Goal: Transaction & Acquisition: Book appointment/travel/reservation

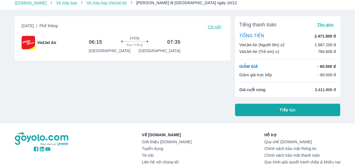
scroll to position [56, 0]
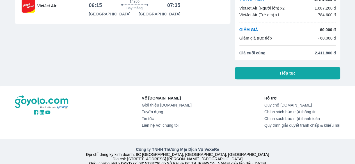
drag, startPoint x: 294, startPoint y: 75, endPoint x: 254, endPoint y: 88, distance: 42.4
click at [294, 75] on span "Tiếp tục" at bounding box center [287, 73] width 16 height 6
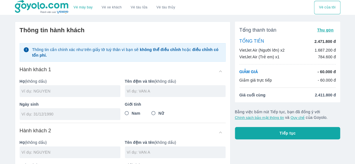
click at [71, 88] on input "text" at bounding box center [71, 91] width 99 height 6
type input "[PERSON_NAME]"
type input "TRUONG HAI"
type input "0"
type input "[DATE]"
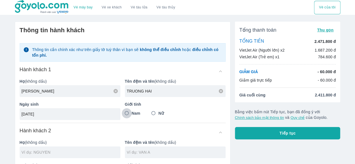
click at [125, 114] on input "Nam" at bounding box center [127, 113] width 10 height 10
radio input "true"
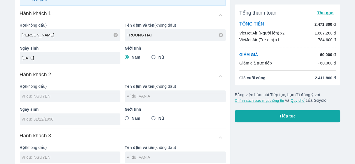
click at [56, 98] on input "text" at bounding box center [71, 96] width 99 height 6
type input "[PERSON_NAME] LE TRUONG HAI"
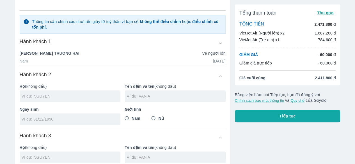
scroll to position [84, 0]
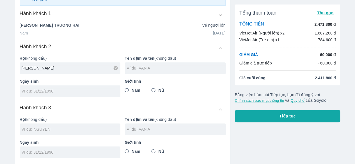
type input "[PERSON_NAME]"
type input "[PERSON_NAME] NGAN"
click at [68, 92] on input "tel" at bounding box center [68, 91] width 93 height 6
type input "[DATE]"
click at [152, 89] on input "Nữ" at bounding box center [153, 90] width 10 height 10
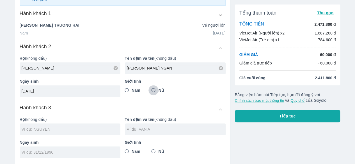
radio input "true"
click at [67, 128] on input "text" at bounding box center [71, 130] width 99 height 6
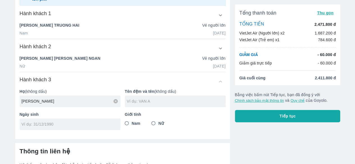
type input "[PERSON_NAME]"
type input "HAI DANG"
click at [45, 125] on input "tel" at bounding box center [68, 124] width 93 height 6
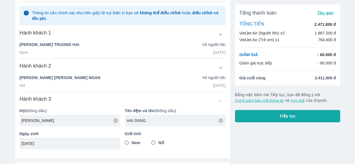
scroll to position [56, 0]
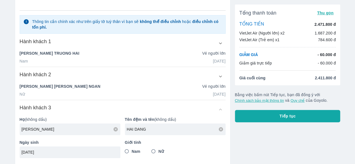
type input "[DATE]"
click at [127, 150] on input "Nam" at bounding box center [127, 151] width 10 height 10
radio input "true"
click at [200, 148] on div "Nam Nữ" at bounding box center [175, 151] width 101 height 10
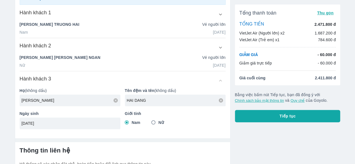
scroll to position [138, 0]
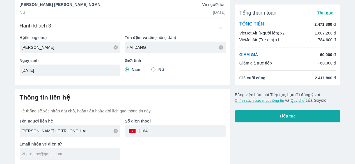
click at [114, 132] on icon at bounding box center [116, 131] width 4 height 4
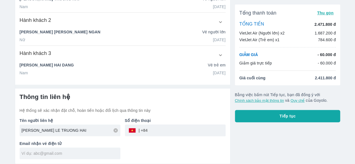
click at [85, 132] on input "[PERSON_NAME] LE TRUONG HAI" at bounding box center [71, 131] width 99 height 6
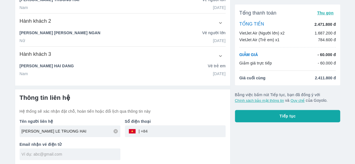
drag, startPoint x: 84, startPoint y: 132, endPoint x: 12, endPoint y: 131, distance: 71.8
click at [12, 131] on div "Thông tin hành khách Chọn hành khách đã lưu để điền nhanh ([PERSON_NAME]) [PERS…" at bounding box center [120, 28] width 220 height 274
type input "[PERSON_NAME] NGAN"
click at [169, 133] on input "tel" at bounding box center [187, 131] width 78 height 13
type input "092450019"
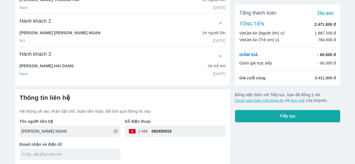
click at [176, 150] on div "Tên người liên hệ VU HOANG KIM NGAN Số điện thoại ​ 092450019 Email nhận vé điệ…" at bounding box center [120, 137] width 210 height 46
click at [82, 153] on input "text" at bounding box center [71, 155] width 99 height 6
type input "[EMAIL_ADDRESS][DOMAIN_NAME]"
click at [213, 155] on div "Tên người liên hệ VU HOANG KIM NGAN Số điện thoại ​ 092450019 Email nhận vé điệ…" at bounding box center [120, 137] width 210 height 46
click at [281, 121] on button "Tiếp tục" at bounding box center [287, 116] width 105 height 12
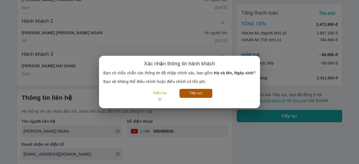
drag, startPoint x: 194, startPoint y: 95, endPoint x: 187, endPoint y: 125, distance: 31.0
click at [193, 95] on button "Tiếp tục" at bounding box center [196, 93] width 33 height 9
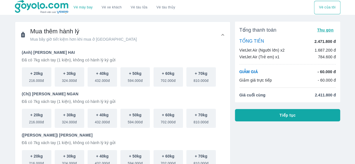
click at [277, 116] on button "Tiếp tục" at bounding box center [287, 115] width 105 height 12
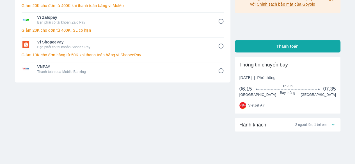
scroll to position [112, 0]
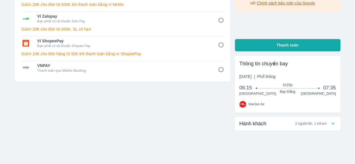
click at [336, 123] on div "Hành khách 2 người lớn, 1 trẻ em" at bounding box center [287, 123] width 105 height 13
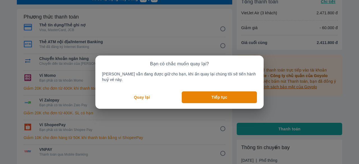
scroll to position [32, 0]
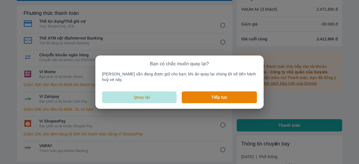
click at [145, 95] on p "Quay lại" at bounding box center [142, 98] width 16 height 6
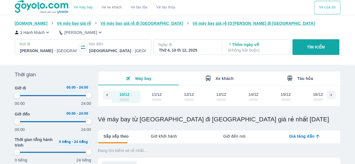
type input "97.9166666666667"
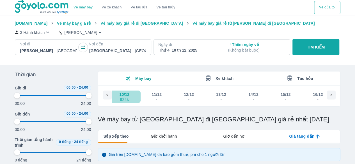
click at [128, 94] on div "10/12" at bounding box center [124, 95] width 10 height 6
type input "97.9166666666667"
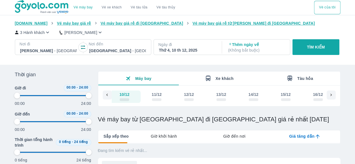
type input "97.9166666666667"
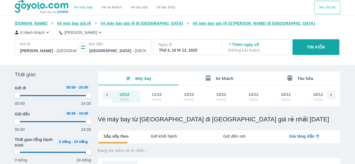
type input "97.9166666666667"
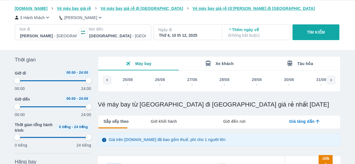
scroll to position [0, 3452]
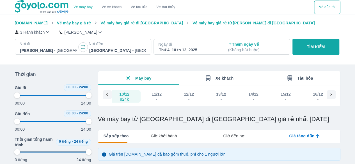
type input "97.9166666666667"
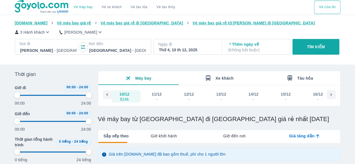
type input "97.9166666666667"
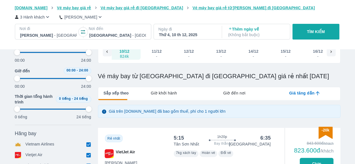
type input "97.9166666666667"
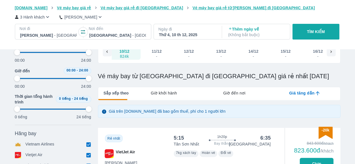
type input "97.9166666666667"
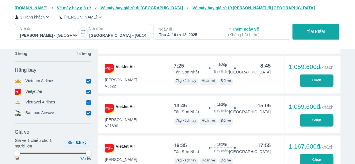
type input "97.9166666666667"
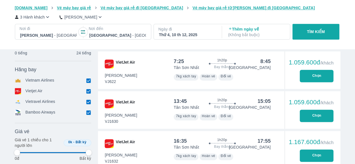
scroll to position [299, 0]
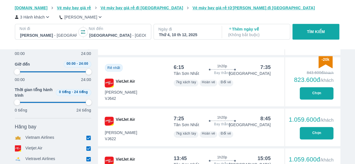
type input "97.9166666666667"
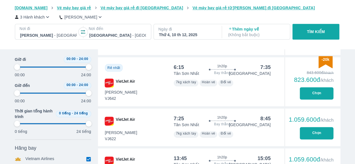
type input "97.9166666666667"
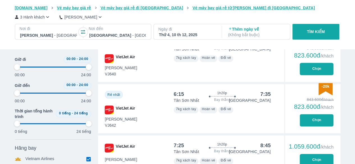
type input "97.9166666666667"
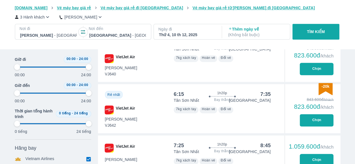
type input "97.9166666666667"
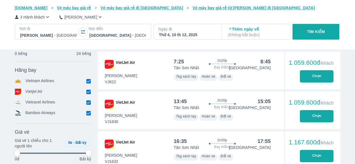
scroll to position [327, 0]
type input "97.9166666666667"
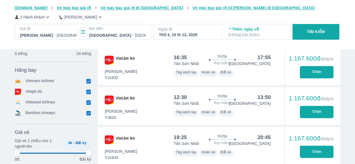
type input "97.9166666666667"
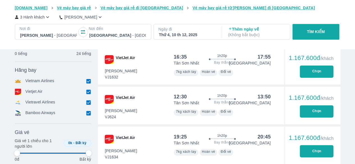
type input "97.9166666666667"
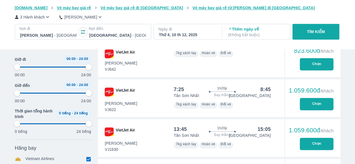
scroll to position [214, 0]
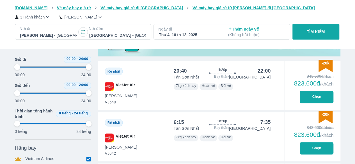
type input "97.9166666666667"
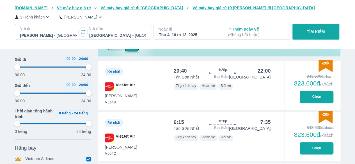
type input "97.9166666666667"
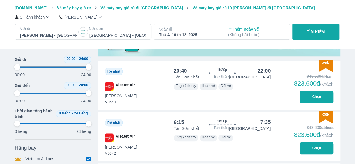
type input "97.9166666666667"
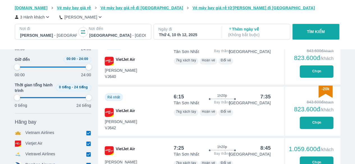
scroll to position [242, 0]
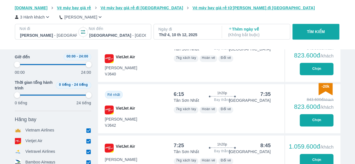
type input "97.9166666666667"
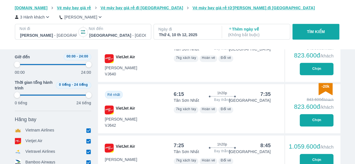
type input "97.9166666666667"
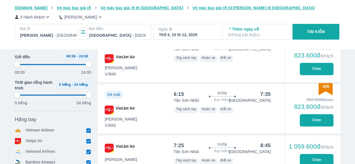
type input "97.9166666666667"
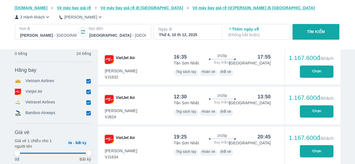
type input "97.9166666666667"
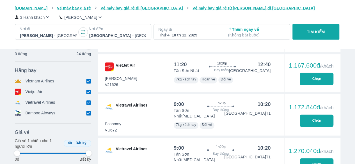
type input "97.9166666666667"
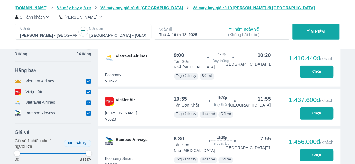
type input "97.9166666666667"
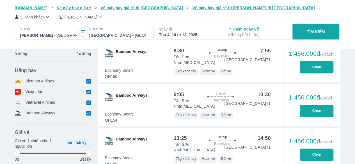
type input "97.9166666666667"
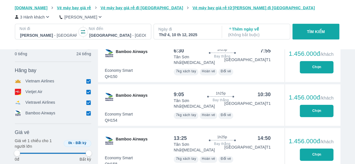
type input "97.9166666666667"
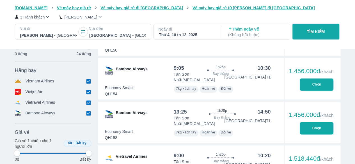
type input "97.9166666666667"
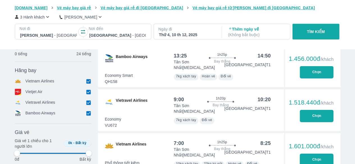
type input "97.9166666666667"
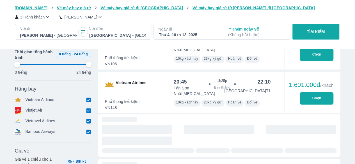
scroll to position [944, 0]
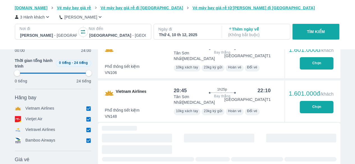
type input "97.9166666666667"
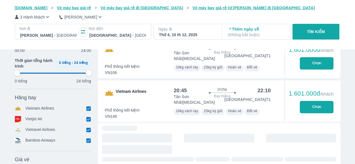
type input "97.9166666666667"
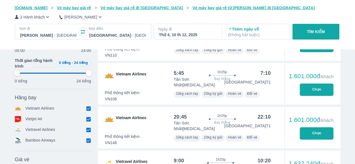
type input "97.9166666666667"
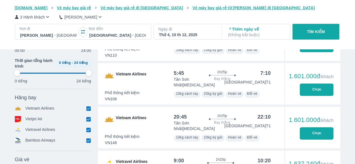
type input "97.9166666666667"
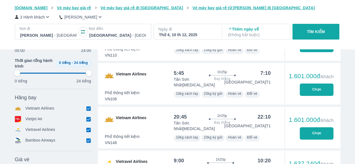
type input "97.9166666666667"
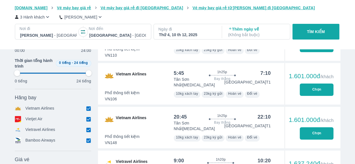
type input "97.9166666666667"
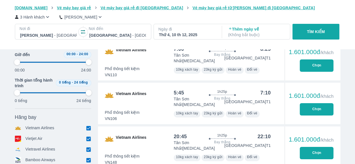
scroll to position [916, 0]
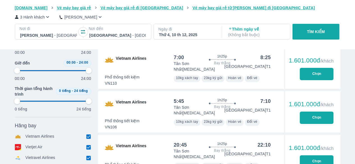
type input "97.9166666666667"
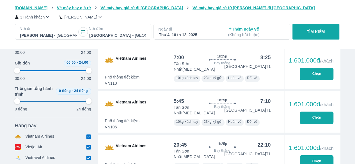
type input "97.9166666666667"
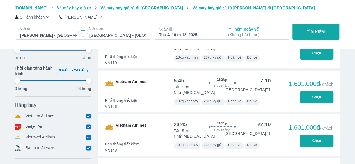
scroll to position [944, 0]
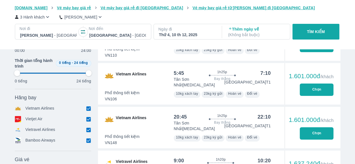
type input "97.9166666666667"
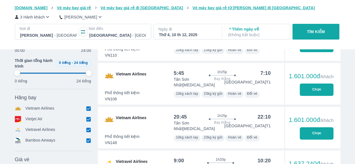
type input "97.9166666666667"
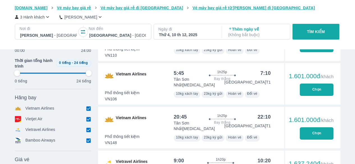
type input "97.9166666666667"
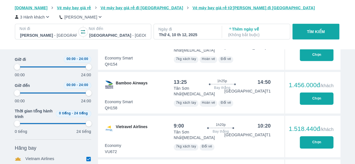
scroll to position [804, 0]
type input "97.9166666666667"
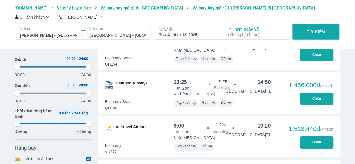
type input "97.9166666666667"
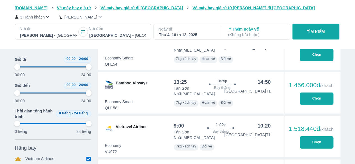
type input "97.9166666666667"
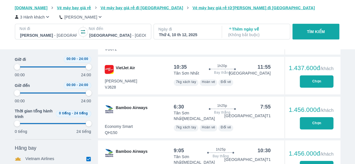
scroll to position [607, 0]
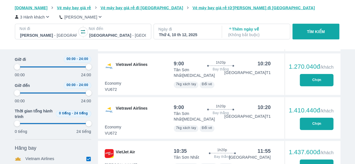
type input "97.9166666666667"
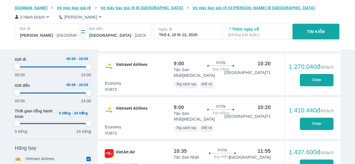
type input "97.9166666666667"
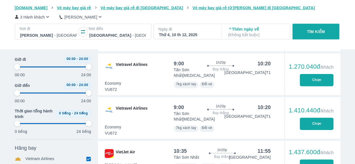
type input "97.9166666666667"
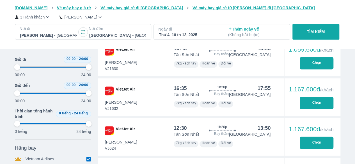
type input "97.9166666666667"
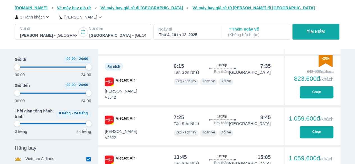
type input "97.9166666666667"
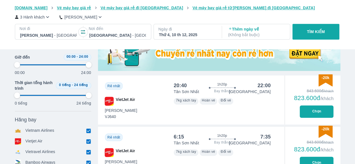
scroll to position [228, 0]
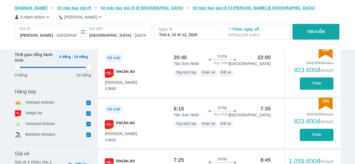
click at [89, 125] on input "checkbox" at bounding box center [88, 123] width 5 height 5
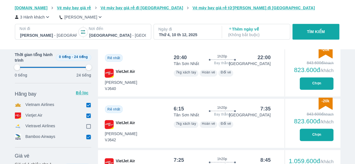
click at [86, 139] on input "checkbox" at bounding box center [88, 136] width 5 height 5
click at [88, 105] on input "checkbox" at bounding box center [88, 104] width 5 height 5
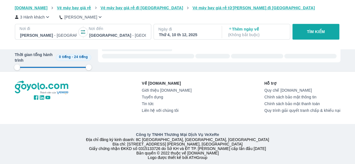
scroll to position [116, 0]
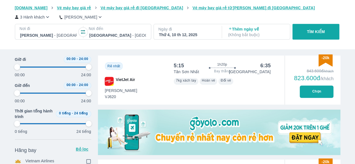
click at [315, 32] on p "TÌM KIẾM" at bounding box center [316, 32] width 18 height 6
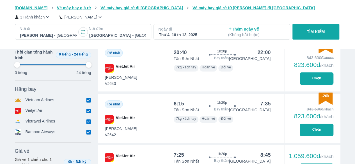
scroll to position [224, 0]
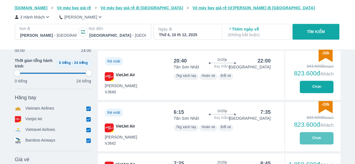
drag, startPoint x: 313, startPoint y: 136, endPoint x: 296, endPoint y: 141, distance: 17.4
click at [312, 137] on button "Chọn" at bounding box center [317, 138] width 34 height 12
